Goal: Complete application form

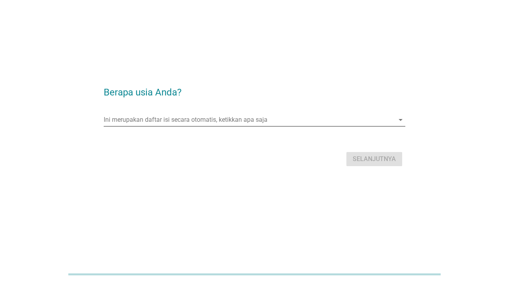
scroll to position [19, 0]
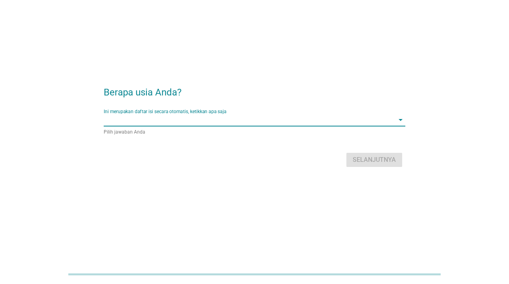
click at [269, 117] on input "Ini merupakan daftar isi secara otomatis, ketikkan apa saja" at bounding box center [249, 119] width 291 height 13
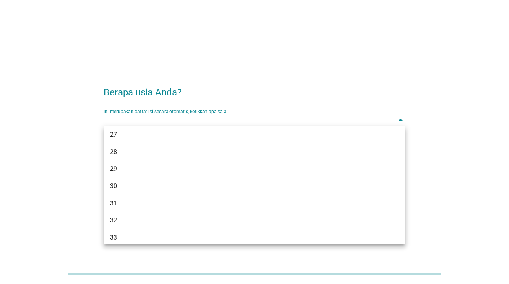
scroll to position [180, 0]
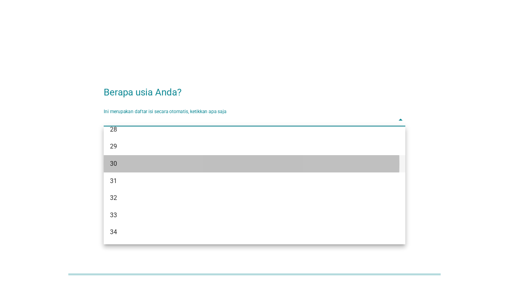
click at [119, 164] on div "30" at bounding box center [242, 163] width 265 height 9
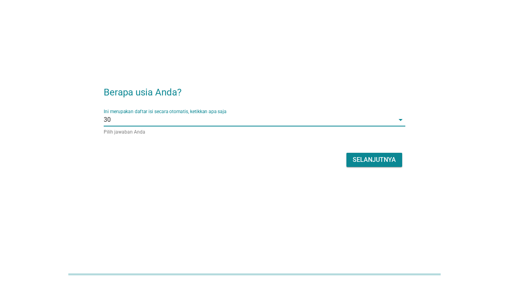
click at [194, 179] on div "Berapa usia Anda? Ini merupakan daftar isi secara otomatis, ketikkan apa saja 3…" at bounding box center [254, 123] width 490 height 123
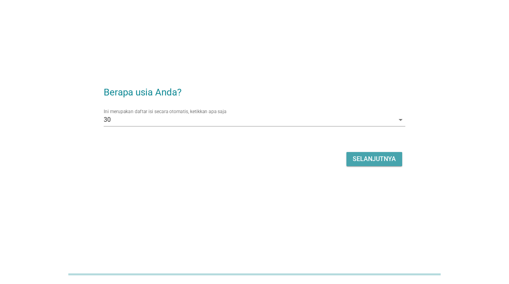
click at [361, 153] on button "Selanjutnya" at bounding box center [374, 159] width 56 height 14
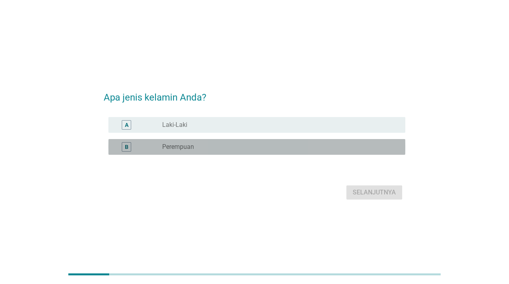
click at [130, 148] on div "B" at bounding box center [126, 146] width 9 height 9
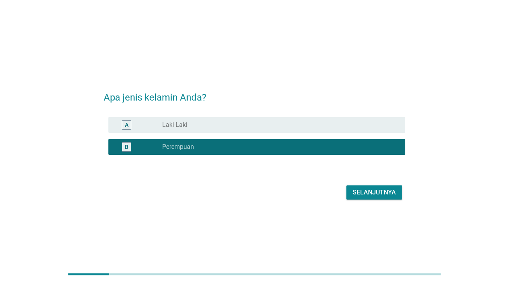
click at [172, 178] on form "Apa jenis kelamin Anda? A radio_button_unchecked Laki-Laki B radio_button_check…" at bounding box center [255, 141] width 302 height 119
click at [355, 194] on div "Selanjutnya" at bounding box center [374, 192] width 43 height 9
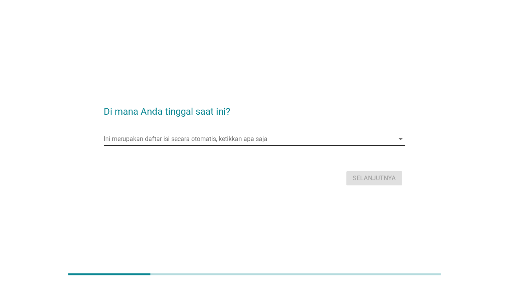
click at [245, 140] on input "Ini merupakan daftar isi secara otomatis, ketikkan apa saja" at bounding box center [249, 139] width 291 height 13
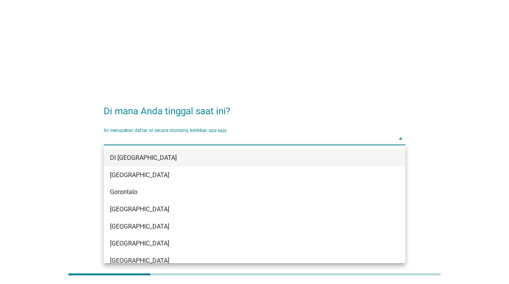
scroll to position [70, 0]
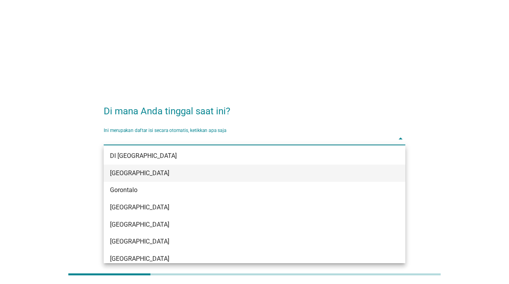
click at [123, 174] on div "[GEOGRAPHIC_DATA]" at bounding box center [242, 172] width 265 height 9
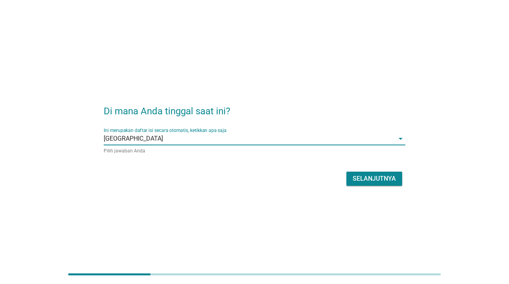
click at [215, 187] on div "Selanjutnya" at bounding box center [255, 178] width 302 height 19
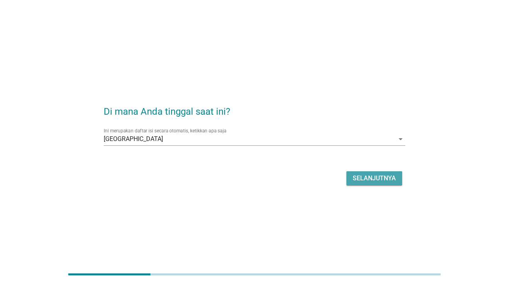
click at [372, 177] on div "Selanjutnya" at bounding box center [374, 178] width 43 height 9
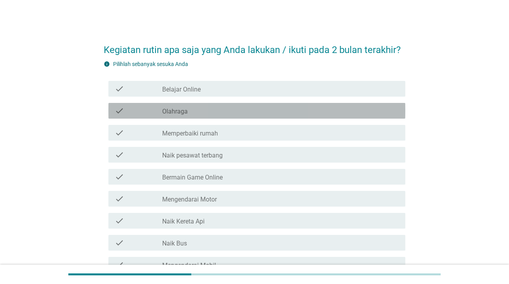
click at [119, 110] on icon "check" at bounding box center [119, 110] width 9 height 9
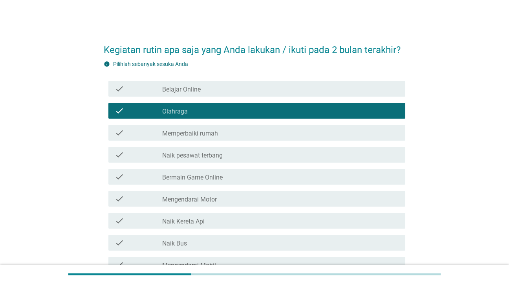
scroll to position [39, 0]
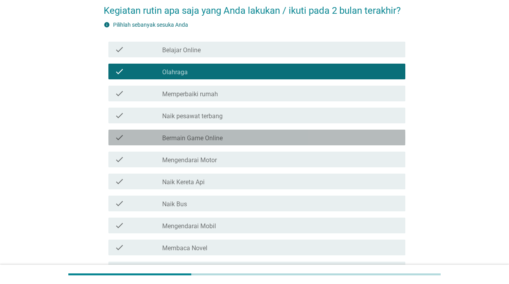
click at [133, 139] on div "check" at bounding box center [139, 137] width 48 height 9
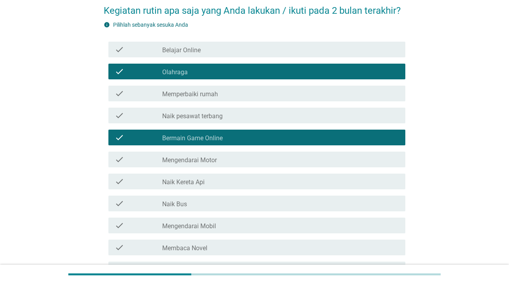
click at [129, 159] on div "check" at bounding box center [139, 159] width 48 height 9
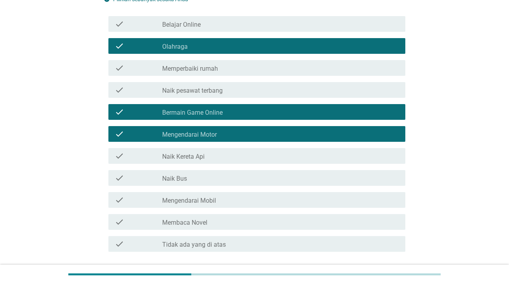
scroll to position [79, 0]
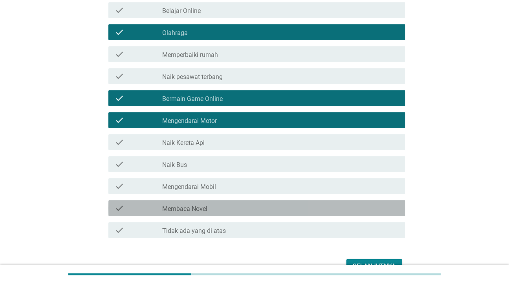
click at [123, 202] on div "check check_box_outline_blank Membaca Novel" at bounding box center [256, 208] width 297 height 16
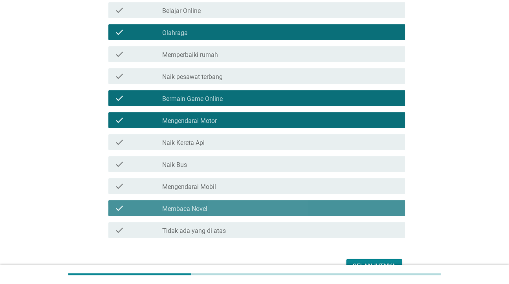
click at [124, 207] on icon "check" at bounding box center [119, 207] width 9 height 9
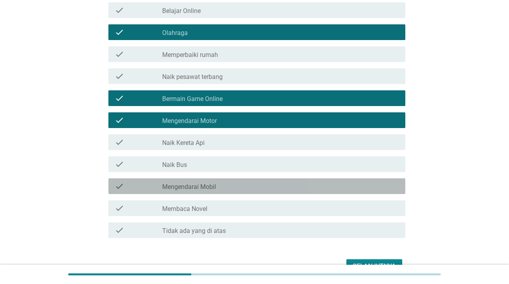
click at [123, 189] on icon "check" at bounding box center [119, 185] width 9 height 9
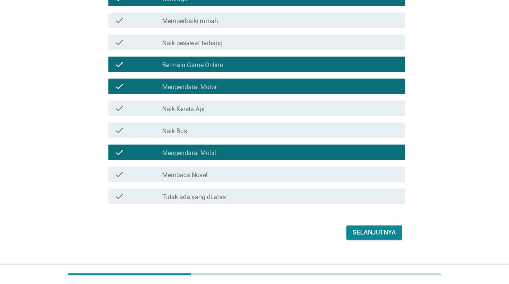
scroll to position [118, 0]
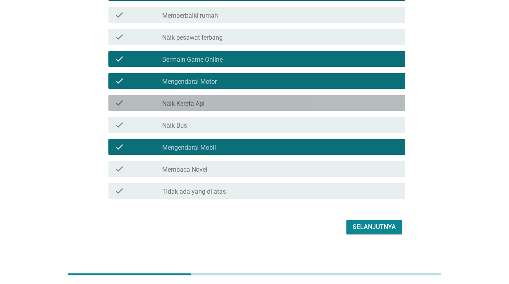
click at [136, 98] on div "check" at bounding box center [139, 102] width 48 height 9
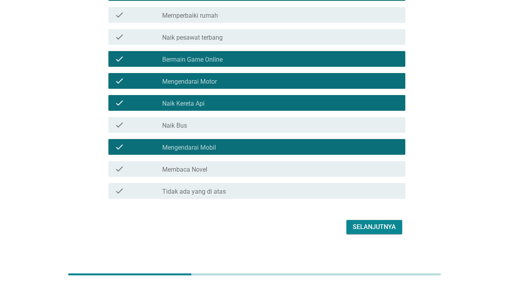
click at [83, 114] on div "Kegiatan rutin apa saja yang Anda lakukan / ikuti pada 2 bulan terakhir? info P…" at bounding box center [254, 77] width 471 height 332
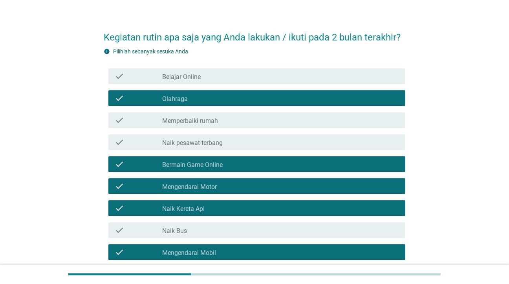
scroll to position [0, 0]
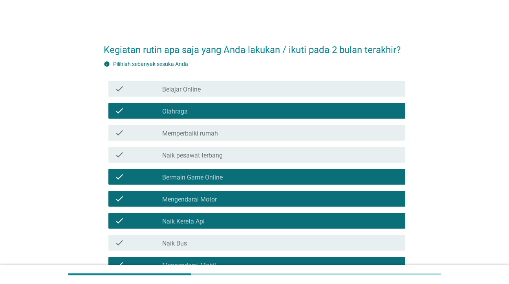
click at [124, 132] on icon "check" at bounding box center [119, 132] width 9 height 9
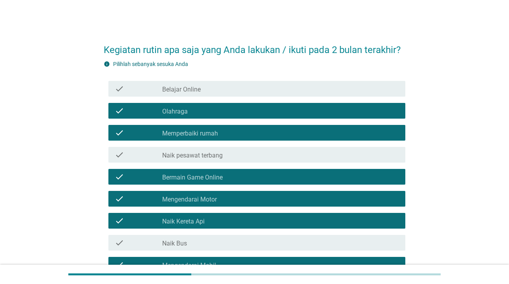
click at [97, 132] on div "Kegiatan rutin apa saja yang Anda lakukan / ikuti pada 2 bulan terakhir? info P…" at bounding box center [254, 195] width 314 height 332
click at [429, 108] on div "Kegiatan rutin apa saja yang Anda lakukan / ikuti pada 2 bulan terakhir? info P…" at bounding box center [254, 195] width 471 height 332
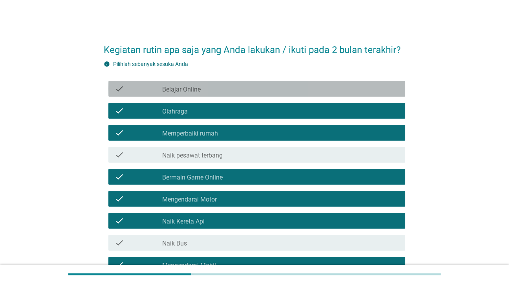
click at [179, 84] on div "check_box_outline_blank Belajar Online" at bounding box center [280, 88] width 237 height 9
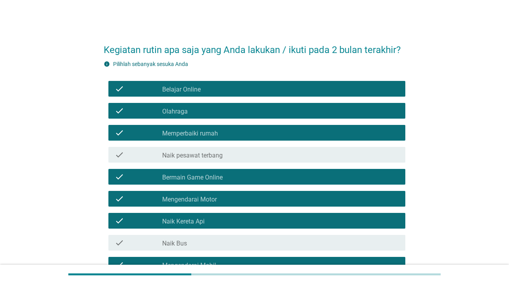
click at [456, 112] on div "Kegiatan rutin apa saja yang Anda lakukan / ikuti pada 2 bulan terakhir? info P…" at bounding box center [254, 195] width 471 height 332
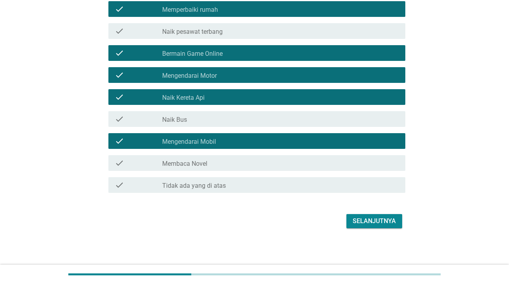
scroll to position [124, 0]
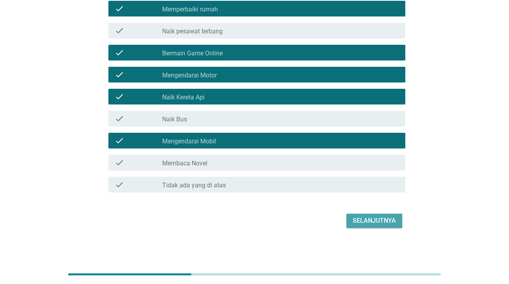
click at [379, 221] on div "Selanjutnya" at bounding box center [374, 220] width 43 height 9
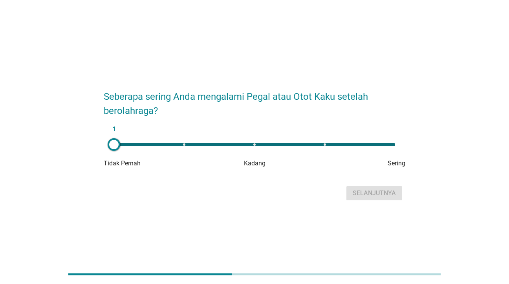
click at [254, 144] on div "1" at bounding box center [254, 144] width 281 height 3
drag, startPoint x: 254, startPoint y: 144, endPoint x: 320, endPoint y: 146, distance: 66.8
click at [320, 146] on div at bounding box center [320, 144] width 13 height 13
drag, startPoint x: 322, startPoint y: 146, endPoint x: 401, endPoint y: 144, distance: 78.2
click at [401, 144] on div at bounding box center [395, 144] width 13 height 13
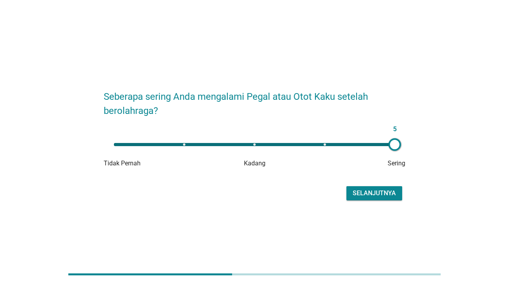
type input "4"
drag, startPoint x: 395, startPoint y: 144, endPoint x: 338, endPoint y: 141, distance: 57.4
click at [338, 141] on div at bounding box center [340, 144] width 13 height 13
click at [434, 139] on div "Seberapa sering Anda mengalami Pegal atau Otot Kaku setelah berolahraga? 4 Tida…" at bounding box center [254, 142] width 471 height 134
click at [379, 197] on div "Selanjutnya" at bounding box center [374, 193] width 43 height 9
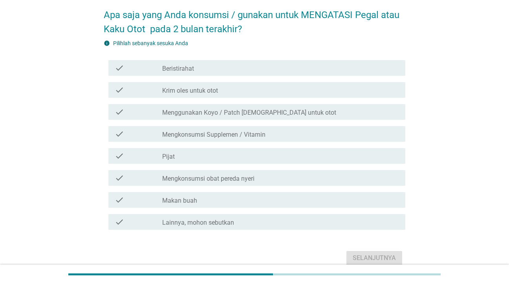
scroll to position [72, 0]
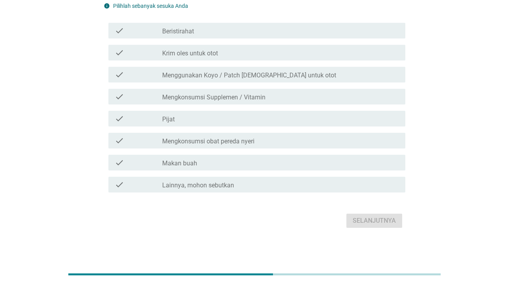
click at [450, 147] on div "Apa saja yang Anda konsumsi / gunakan untuk MENGATASI Pegal atau Kaku Otot pada…" at bounding box center [254, 96] width 471 height 280
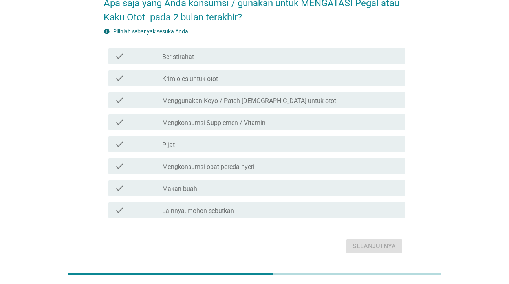
scroll to position [33, 0]
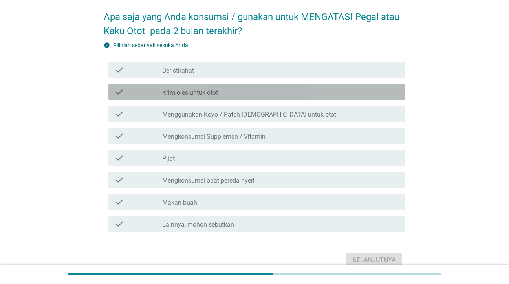
click at [179, 90] on label "Krim oles untuk otot" at bounding box center [190, 93] width 56 height 8
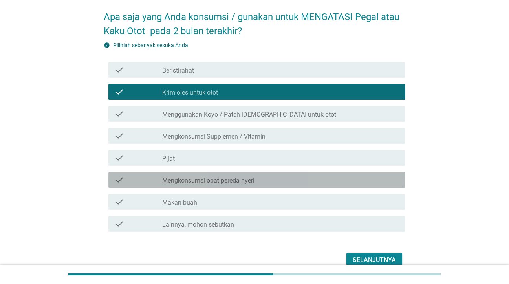
click at [175, 185] on div "check check_box_outline_blank Mengkonsumsi obat pereda nyeri" at bounding box center [256, 180] width 297 height 16
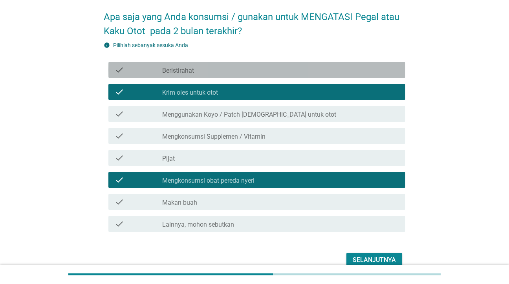
click at [146, 70] on div "check" at bounding box center [139, 69] width 48 height 9
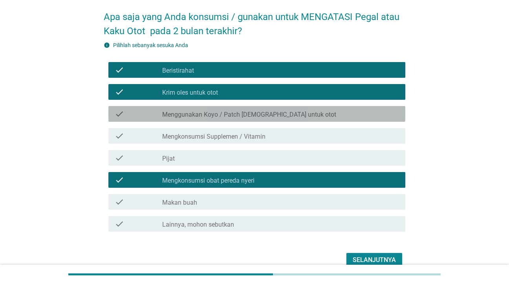
click at [146, 115] on div "check" at bounding box center [139, 113] width 48 height 9
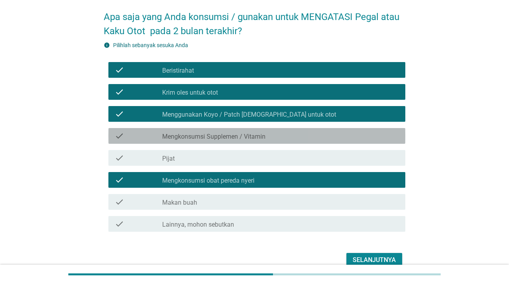
click at [171, 138] on label "Mengkonsumsi Supplemen / Vitamin" at bounding box center [213, 137] width 103 height 8
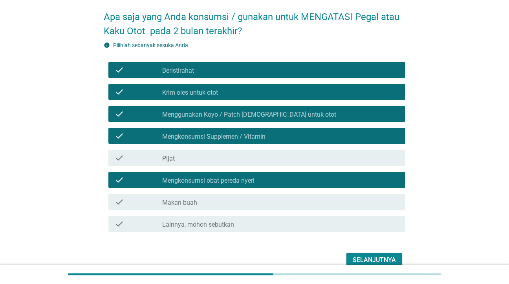
click at [84, 162] on div "Apa saja yang Anda konsumsi / gunakan untuk MENGATASI Pegal atau Kaku Otot pada…" at bounding box center [254, 136] width 471 height 280
click at [127, 155] on div "check" at bounding box center [139, 157] width 48 height 9
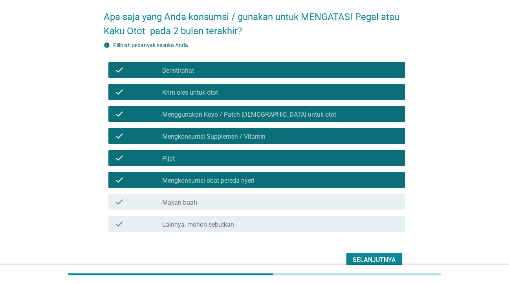
click at [71, 155] on div "Apa saja yang Anda konsumsi / gunakan untuk MENGATASI Pegal atau Kaku Otot pada…" at bounding box center [254, 136] width 471 height 280
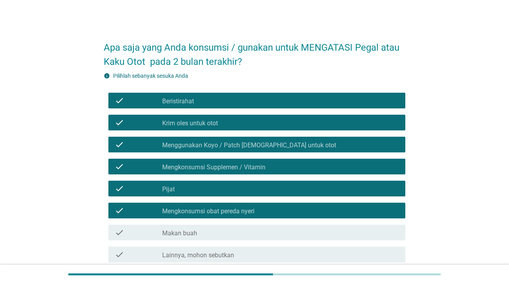
scroll to position [39, 0]
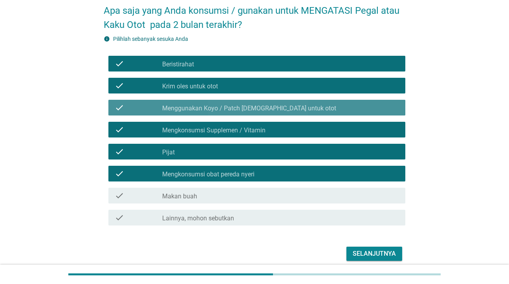
click at [234, 107] on label "Menggunakan Koyo / Patch [DEMOGRAPHIC_DATA] untuk otot" at bounding box center [249, 108] width 174 height 8
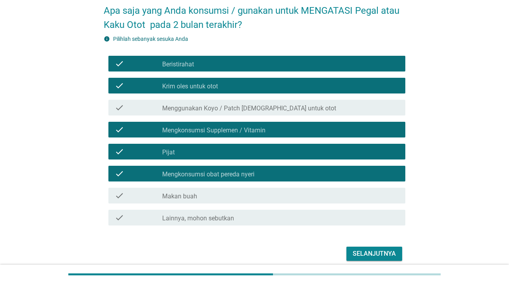
click at [441, 101] on div "Apa saja yang Anda konsumsi / gunakan untuk MENGATASI Pegal atau Kaku Otot pada…" at bounding box center [254, 129] width 471 height 280
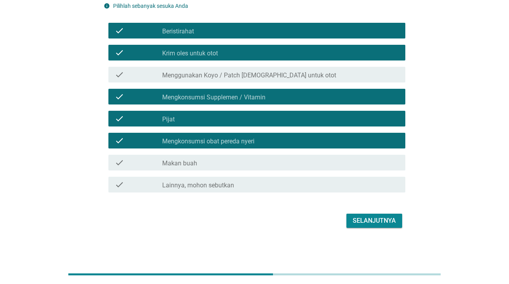
scroll to position [33, 0]
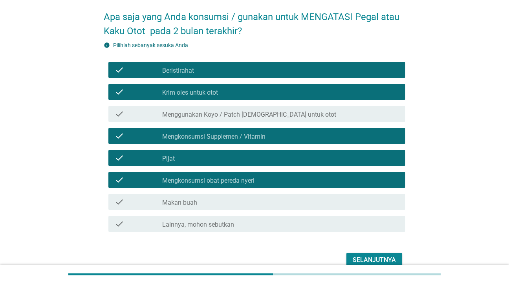
click at [366, 107] on div "check check_box Menggunakan Koyo / Patch tempel untuk otot" at bounding box center [256, 114] width 297 height 16
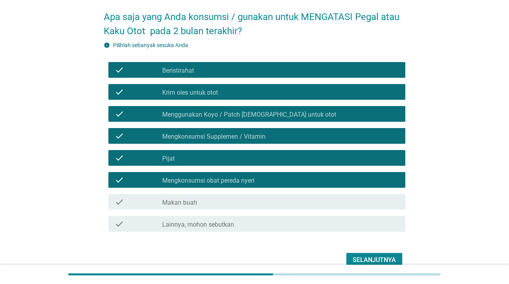
click at [447, 107] on div "Apa saja yang Anda konsumsi / gunakan untuk MENGATASI Pegal atau Kaku Otot pada…" at bounding box center [254, 136] width 471 height 280
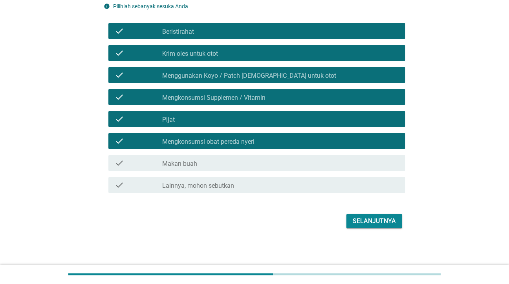
scroll to position [72, 0]
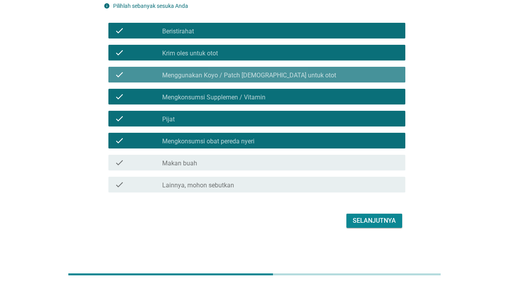
click at [309, 79] on div "check_box Menggunakan Koyo / Patch tempel untuk otot" at bounding box center [280, 74] width 237 height 9
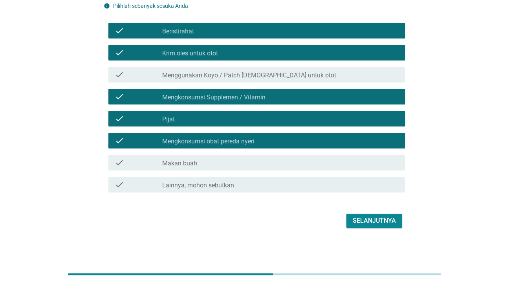
click at [382, 221] on div "Selanjutnya" at bounding box center [374, 220] width 43 height 9
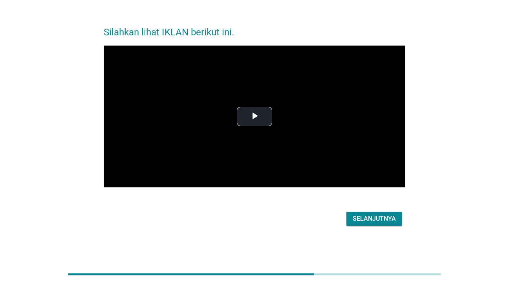
scroll to position [0, 0]
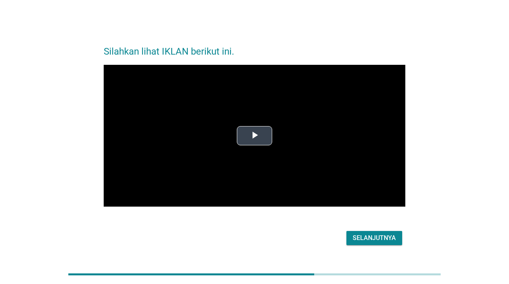
click at [254, 136] on span "Video Player" at bounding box center [254, 136] width 0 height 0
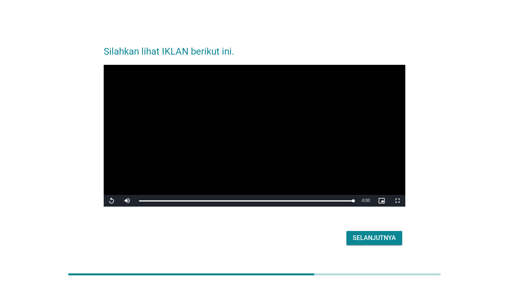
click at [313, 227] on form "Silahkan lihat IKLAN berikut ini. Video Player is loading. Play Video Replay Mu…" at bounding box center [255, 142] width 302 height 211
click at [377, 240] on div "Selanjutnya" at bounding box center [374, 237] width 43 height 9
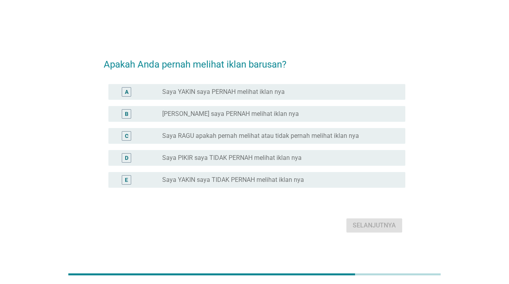
click at [165, 115] on label "[PERSON_NAME] saya PERNAH melihat iklan nya" at bounding box center [230, 114] width 137 height 8
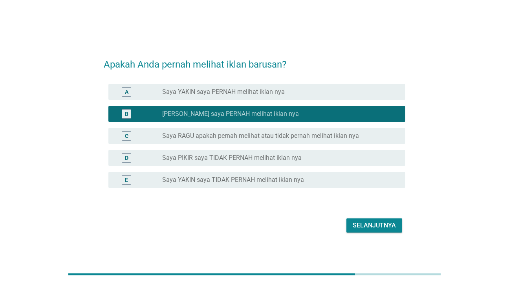
click at [162, 217] on div "Selanjutnya" at bounding box center [255, 225] width 302 height 19
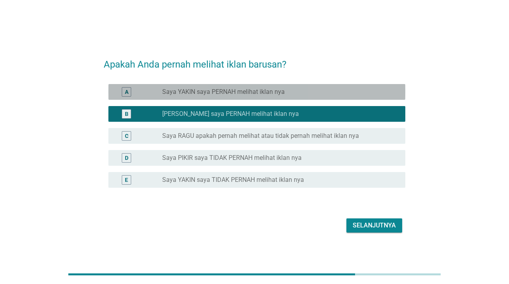
click at [156, 95] on div "A" at bounding box center [139, 91] width 48 height 9
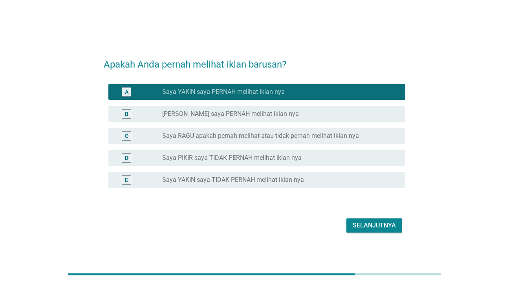
click at [137, 111] on div "B" at bounding box center [127, 113] width 24 height 9
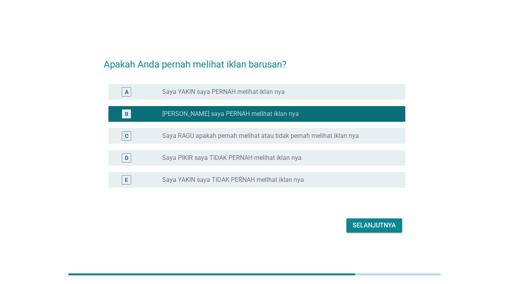
click at [135, 225] on div "Selanjutnya" at bounding box center [255, 225] width 302 height 19
click at [366, 221] on div "Selanjutnya" at bounding box center [374, 225] width 43 height 9
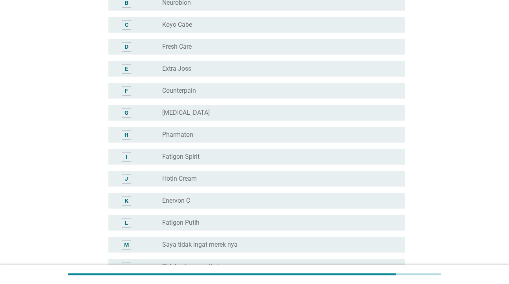
scroll to position [157, 0]
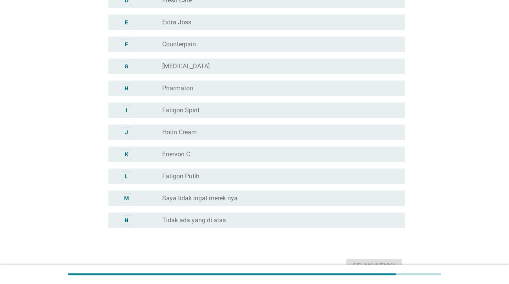
click at [154, 177] on div "L" at bounding box center [139, 176] width 48 height 9
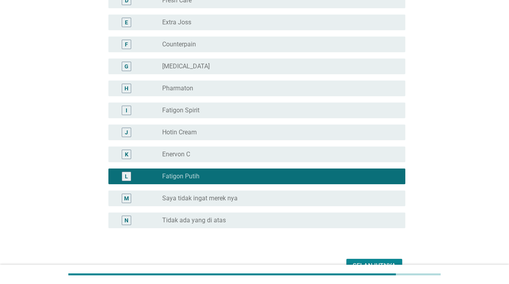
click at [88, 163] on div "Anda mengatakan Anda pernah melihat iklan di atas. Tolong anda katakan kepada s…" at bounding box center [254, 77] width 471 height 410
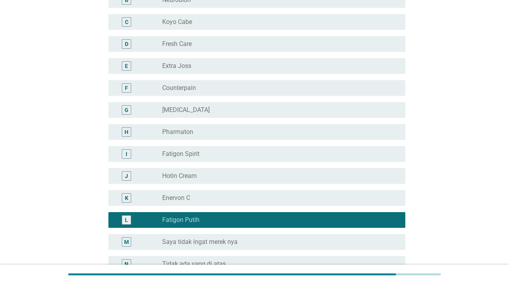
scroll to position [118, 0]
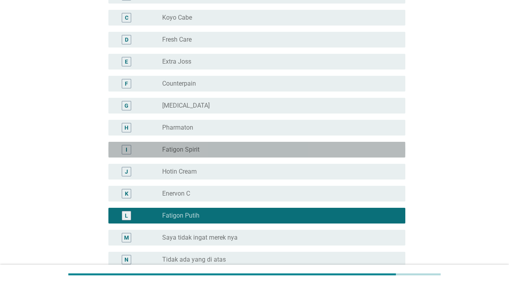
click at [152, 152] on div "I" at bounding box center [139, 149] width 48 height 9
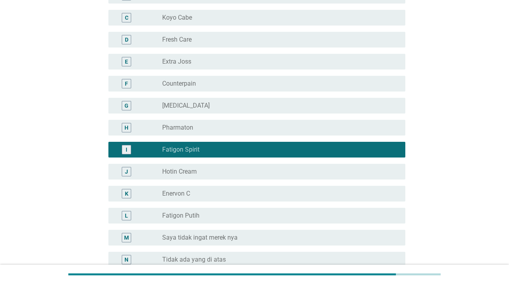
click at [88, 148] on div "Anda mengatakan Anda pernah melihat iklan di atas. Tolong anda katakan kepada s…" at bounding box center [254, 116] width 471 height 410
click at [142, 221] on div "L radio_button_unchecked Fatigon Putih" at bounding box center [256, 216] width 297 height 16
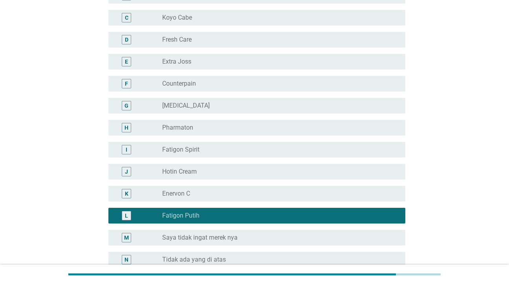
click at [80, 173] on div "Anda mengatakan Anda pernah melihat iklan di atas. Tolong anda katakan kepada s…" at bounding box center [254, 116] width 471 height 410
click at [172, 174] on label "Hotin Cream" at bounding box center [179, 172] width 35 height 8
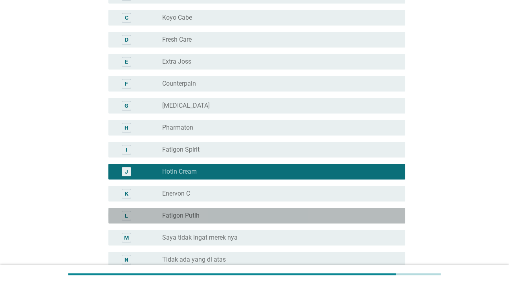
click at [150, 215] on div "L" at bounding box center [139, 215] width 48 height 9
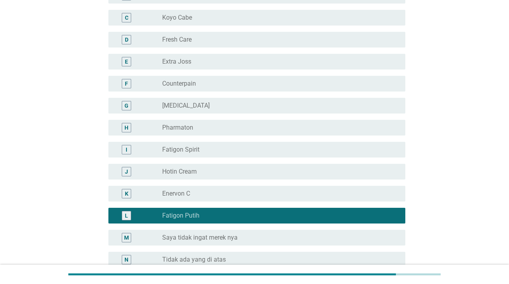
click at [86, 175] on div "Anda mengatakan Anda pernah melihat iklan di atas. Tolong anda katakan kepada s…" at bounding box center [254, 116] width 471 height 410
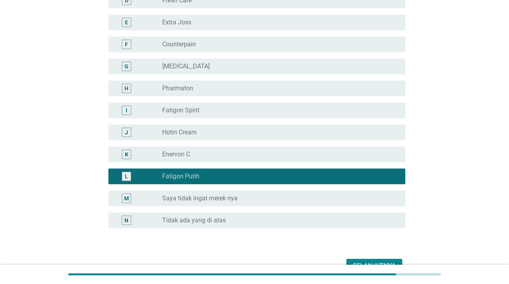
scroll to position [196, 0]
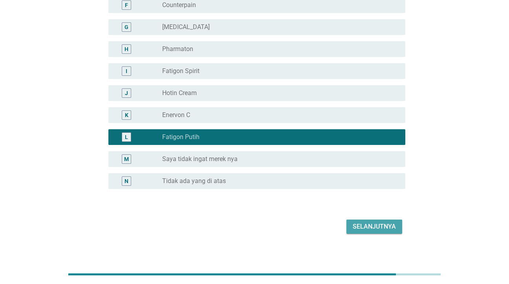
click at [377, 226] on div "Selanjutnya" at bounding box center [374, 226] width 43 height 9
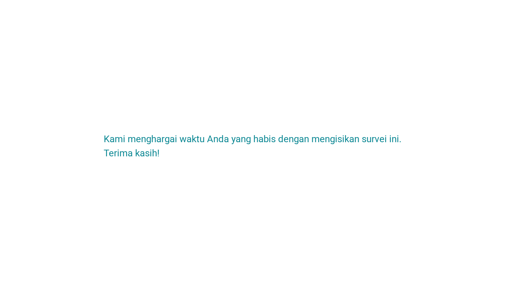
scroll to position [0, 0]
